Goal: Information Seeking & Learning: Find specific fact

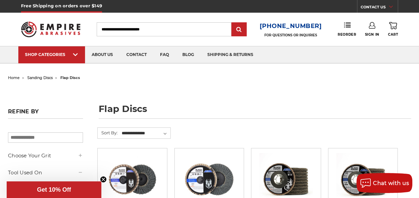
click at [193, 29] on input "Search" at bounding box center [164, 29] width 135 height 14
click at [173, 27] on input "Search" at bounding box center [164, 29] width 135 height 14
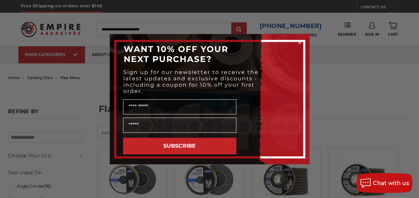
click at [299, 42] on circle "Close dialog" at bounding box center [299, 42] width 6 height 6
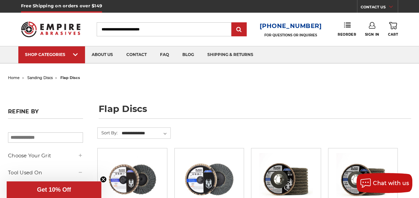
click at [164, 30] on input "Search" at bounding box center [164, 29] width 135 height 14
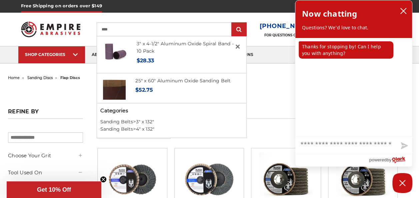
type input "****"
click at [232, 23] on input "submit" at bounding box center [238, 29] width 13 height 13
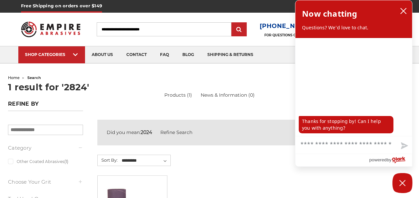
click at [274, 90] on h1 "1 result for '2824'" at bounding box center [209, 87] width 403 height 9
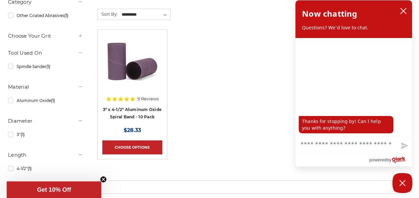
scroll to position [147, 0]
